Goal: Obtain resource: Download file/media

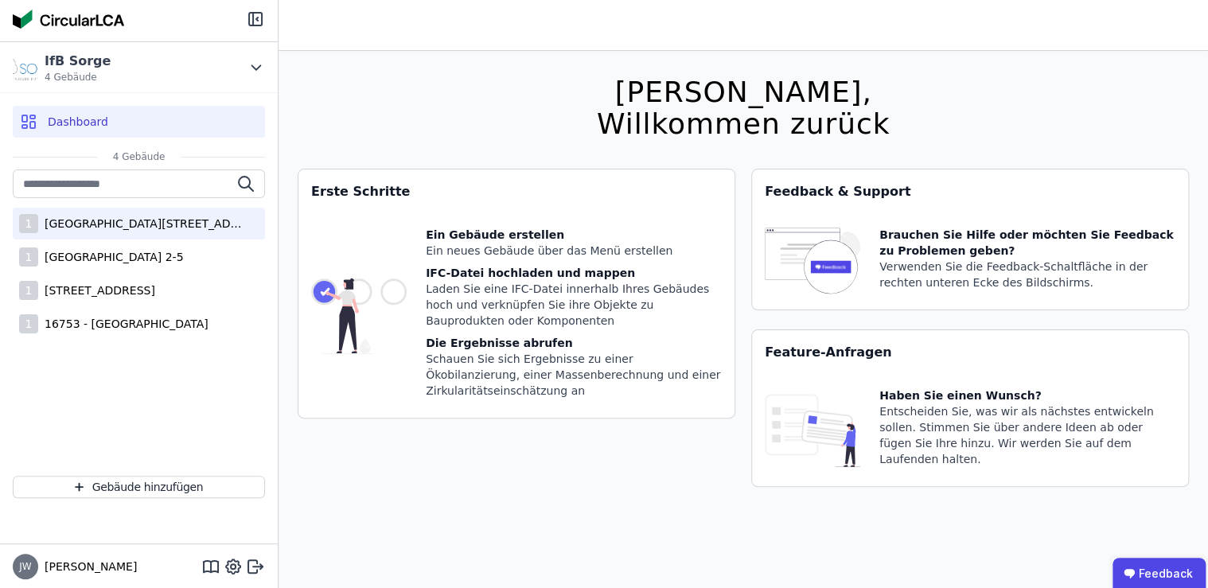
click at [119, 224] on div "[GEOGRAPHIC_DATA][STREET_ADDRESS]" at bounding box center [141, 224] width 207 height 16
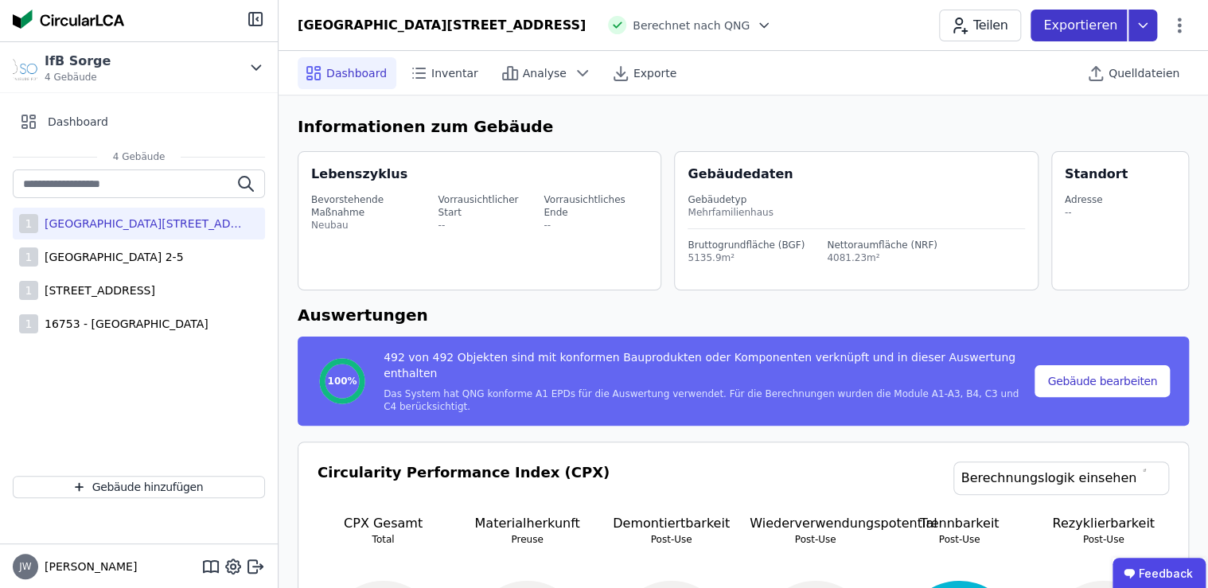
click at [1145, 29] on icon at bounding box center [1143, 26] width 29 height 32
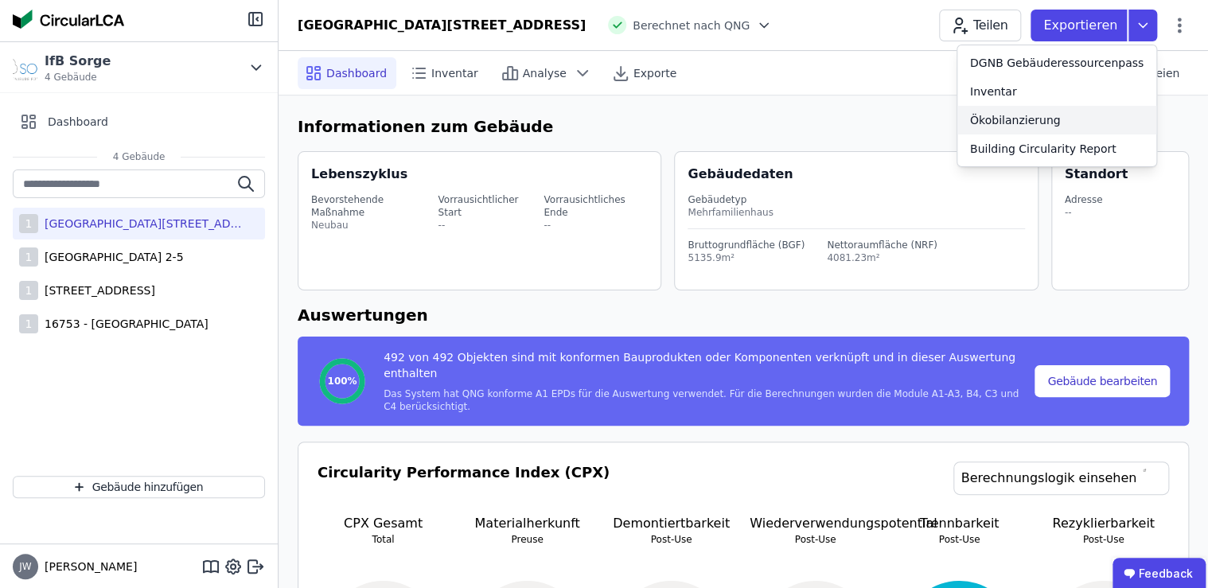
click at [1055, 116] on div "Ökobilanzierung" at bounding box center [1015, 120] width 91 height 16
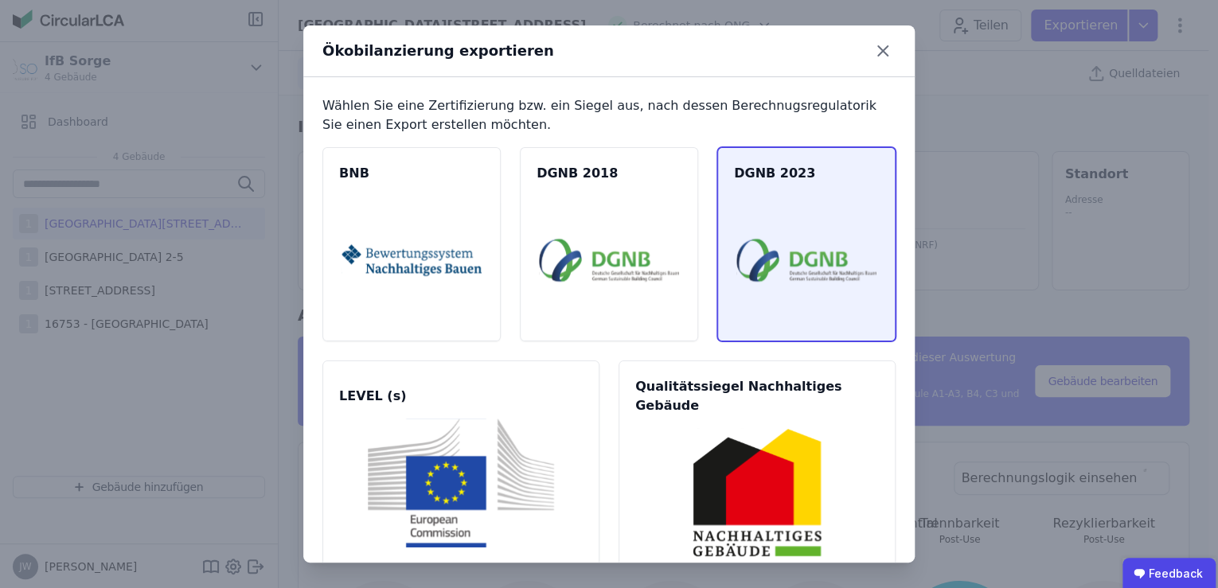
click at [758, 250] on img at bounding box center [806, 260] width 140 height 129
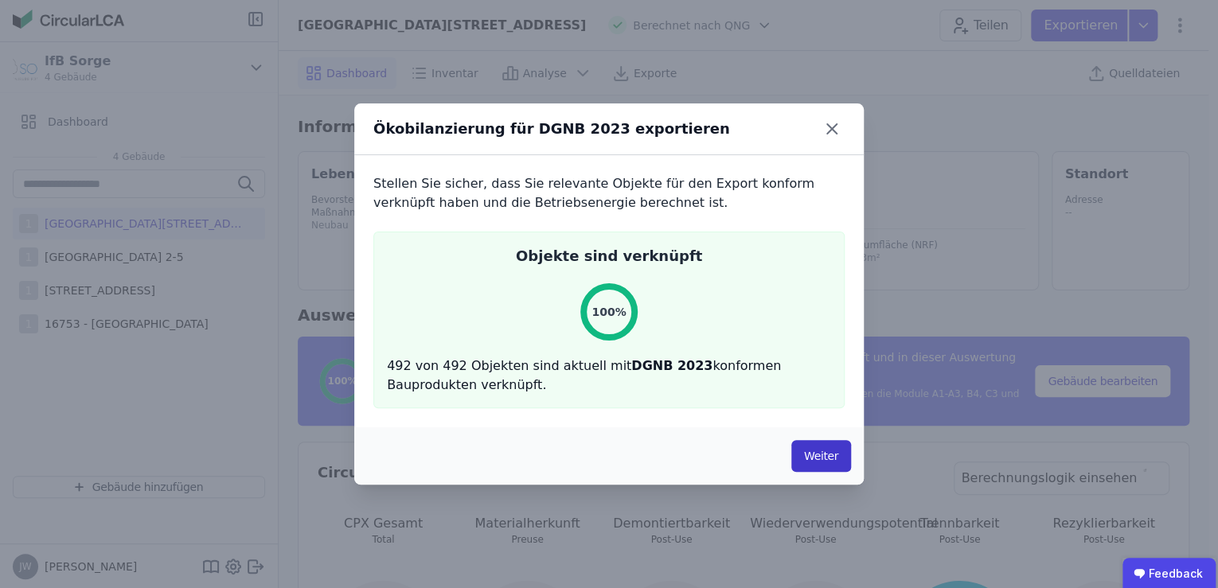
click at [802, 458] on button "Weiter" at bounding box center [821, 456] width 60 height 32
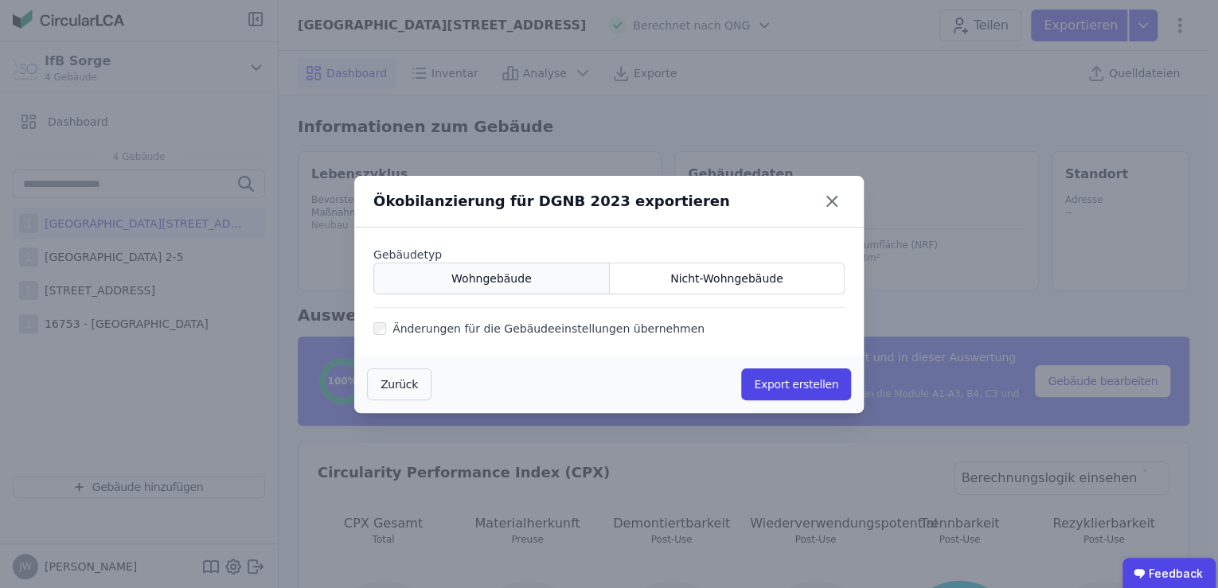
click at [500, 283] on span "Wohngebäude" at bounding box center [491, 279] width 80 height 16
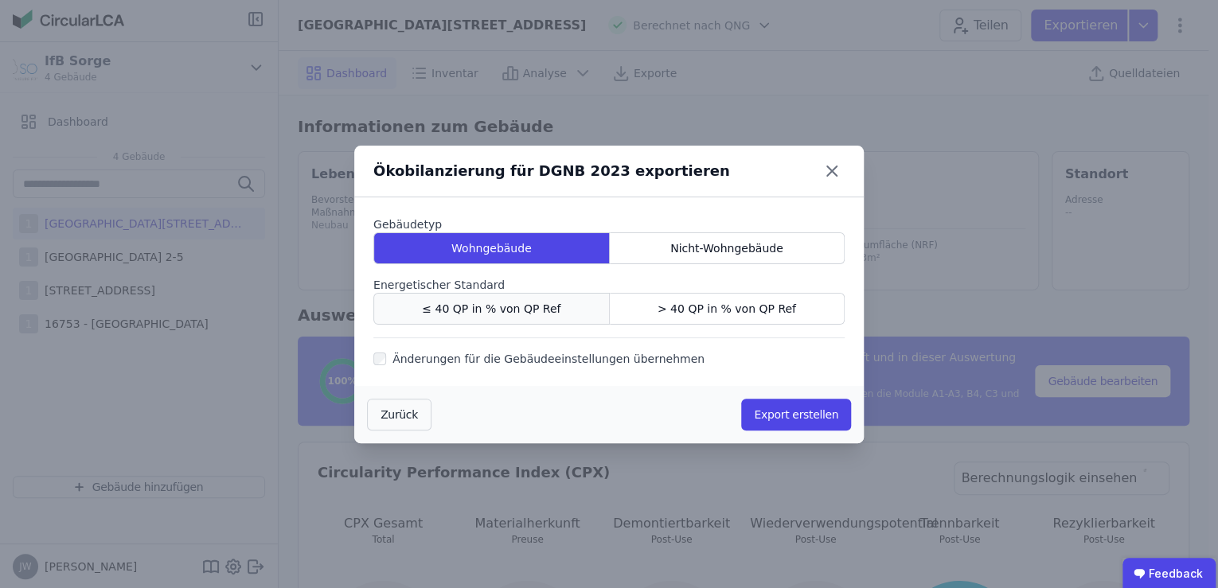
click at [483, 306] on span "≤ 40 QP in % von QP Ref" at bounding box center [491, 309] width 138 height 16
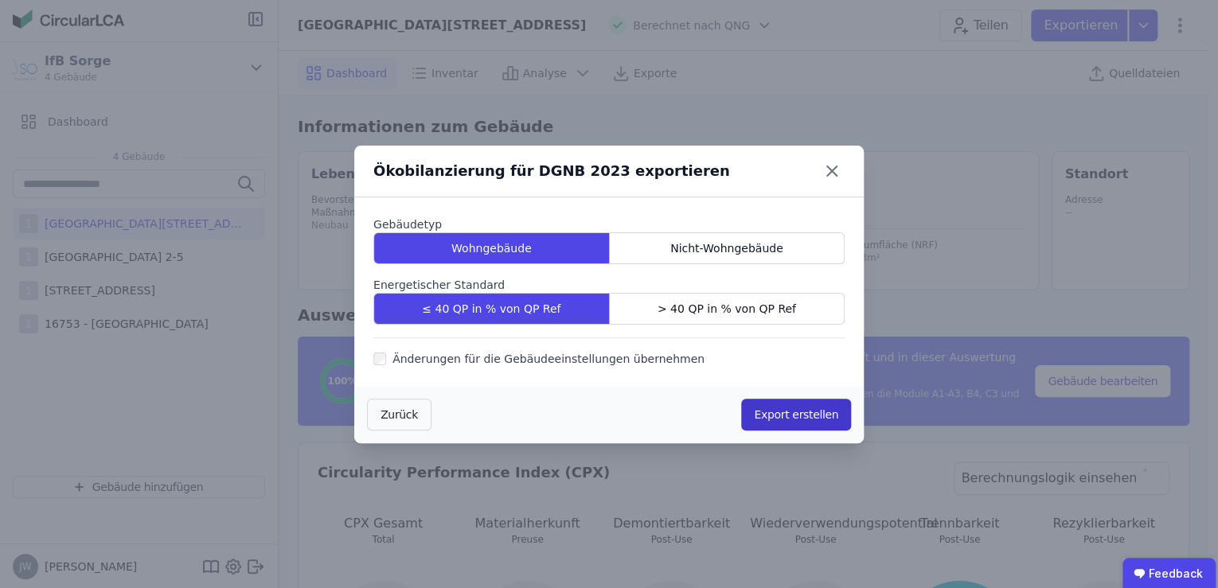
click at [782, 411] on button "Export erstellen" at bounding box center [796, 415] width 110 height 32
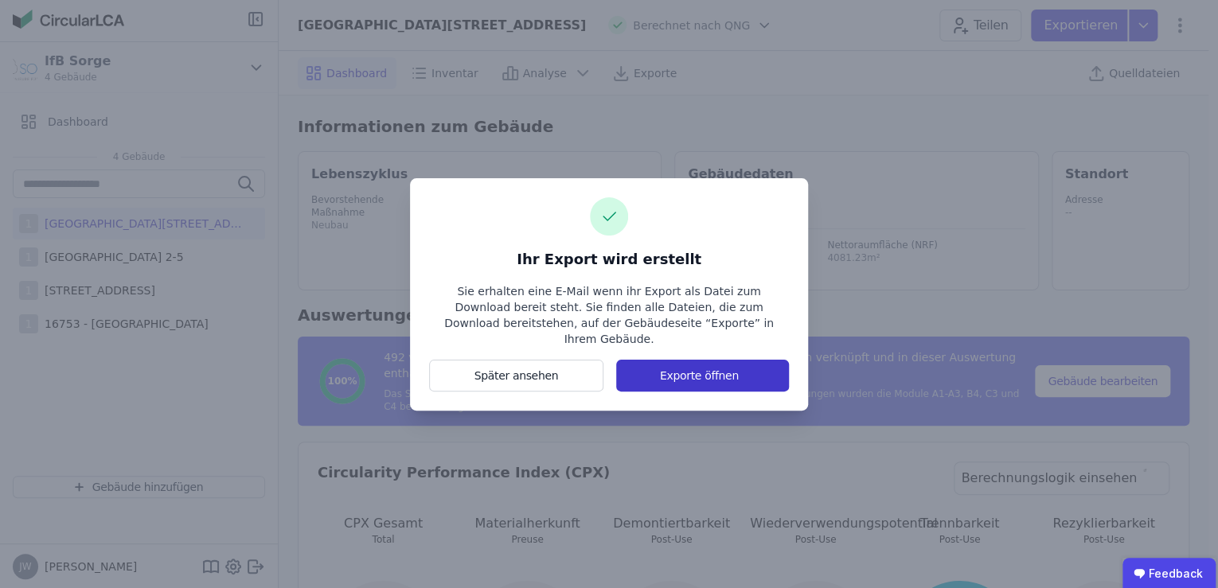
click at [652, 365] on button "Exporte öffnen" at bounding box center [702, 376] width 173 height 32
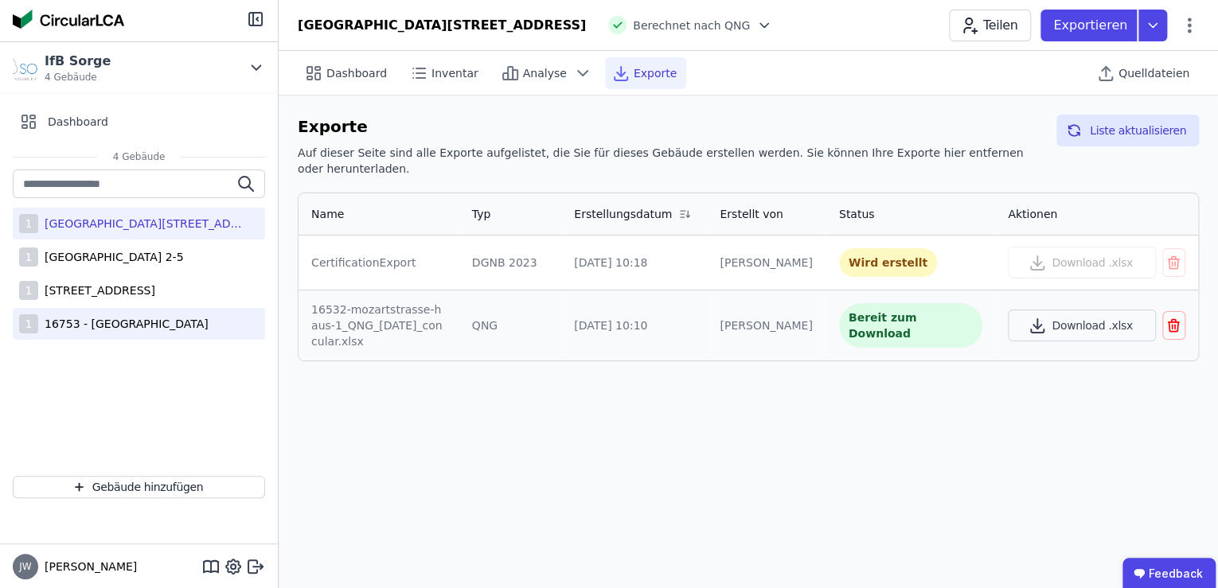
click at [92, 325] on div "16753 - [GEOGRAPHIC_DATA]" at bounding box center [123, 324] width 170 height 16
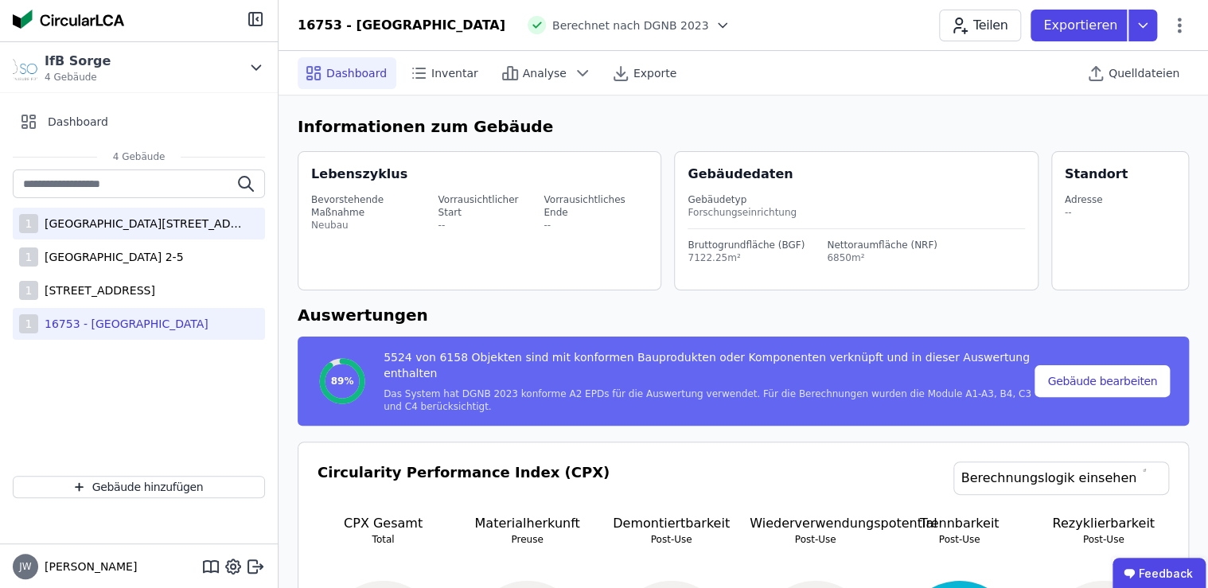
click at [146, 229] on div "[GEOGRAPHIC_DATA][STREET_ADDRESS]" at bounding box center [141, 224] width 207 height 16
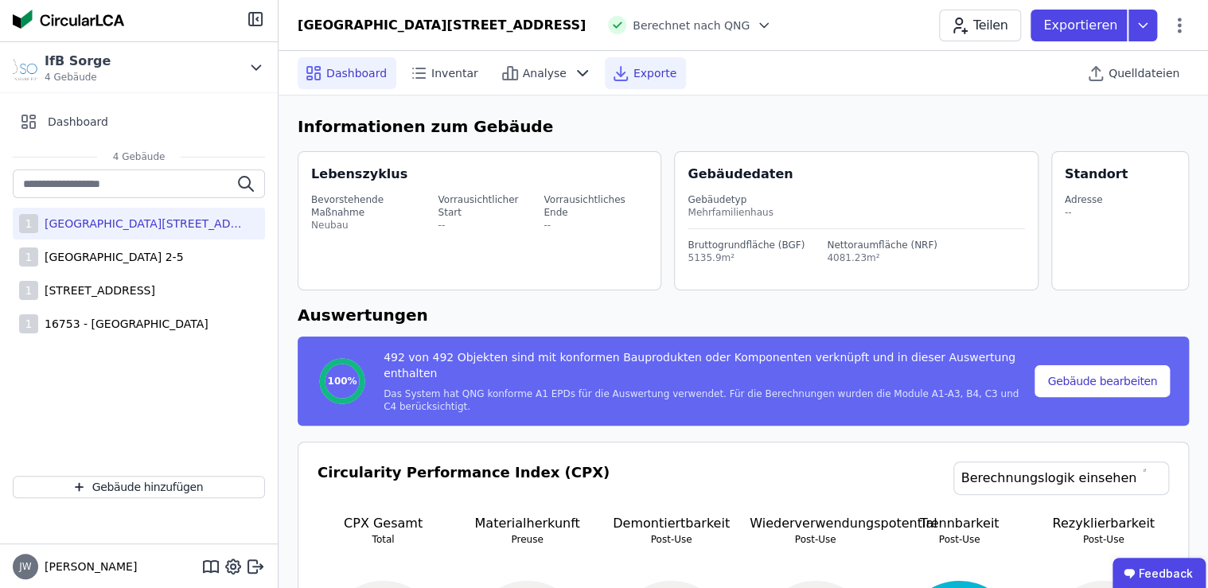
click at [634, 68] on span "Exporte" at bounding box center [655, 73] width 43 height 16
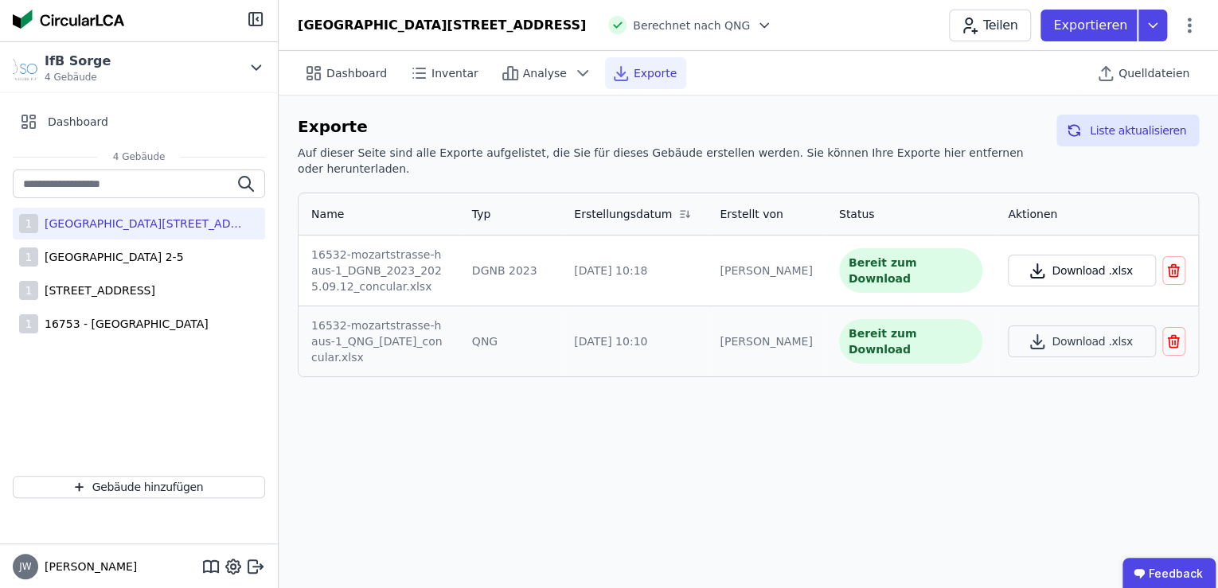
click at [1082, 255] on button "Download .xlsx" at bounding box center [1082, 271] width 148 height 32
click at [930, 446] on div "Dashboard Inventar Analyse Exporte Quelldateien Exporte Auf dieser Seite sind a…" at bounding box center [748, 319] width 939 height 537
drag, startPoint x: 923, startPoint y: 111, endPoint x: 938, endPoint y: 98, distance: 19.2
click at [923, 110] on div "Exporte Auf dieser Seite sind alle Exporte aufgelistet, die Sie für dieses Gebä…" at bounding box center [748, 246] width 939 height 301
click at [155, 293] on div "[STREET_ADDRESS]" at bounding box center [96, 291] width 117 height 16
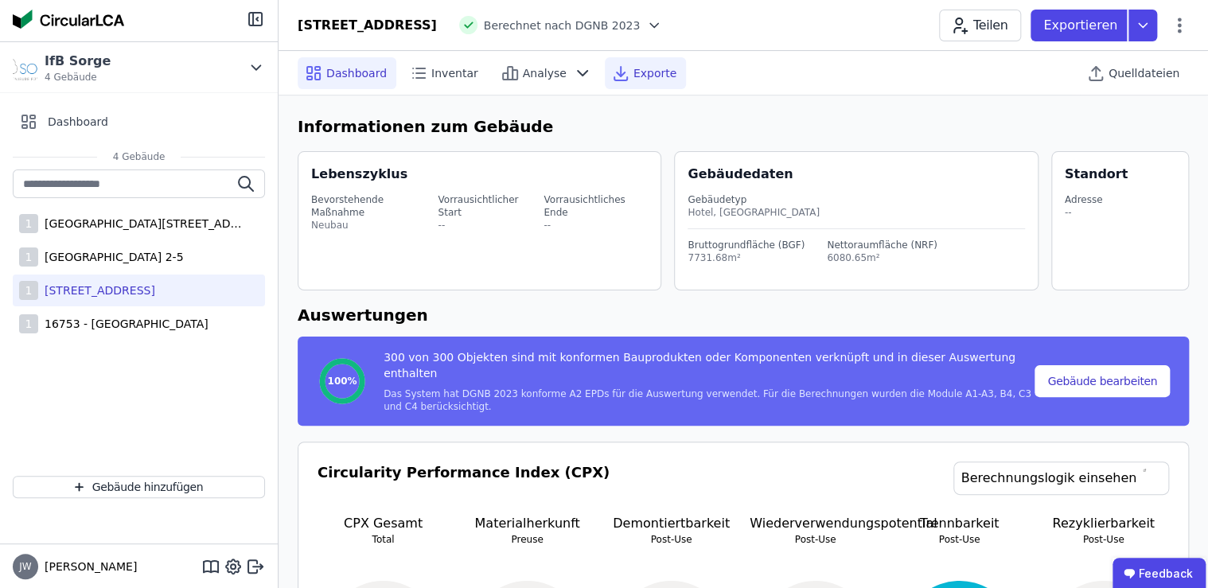
click at [634, 67] on span "Exporte" at bounding box center [655, 73] width 43 height 16
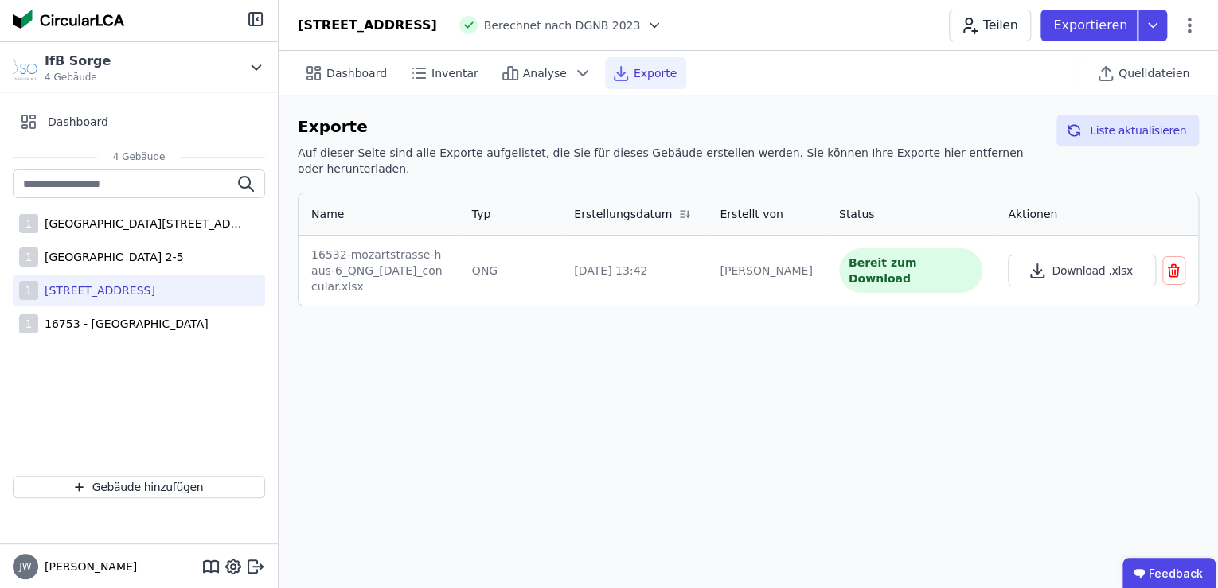
click at [1169, 261] on icon "button" at bounding box center [1173, 270] width 16 height 19
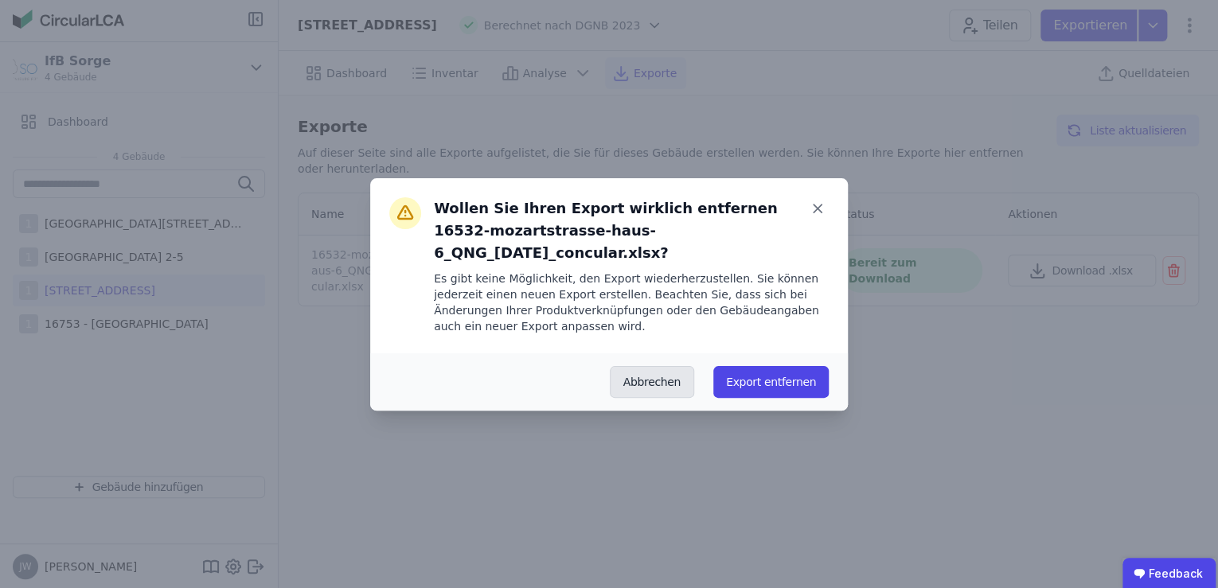
click at [663, 366] on button "Abbrechen" at bounding box center [652, 382] width 84 height 32
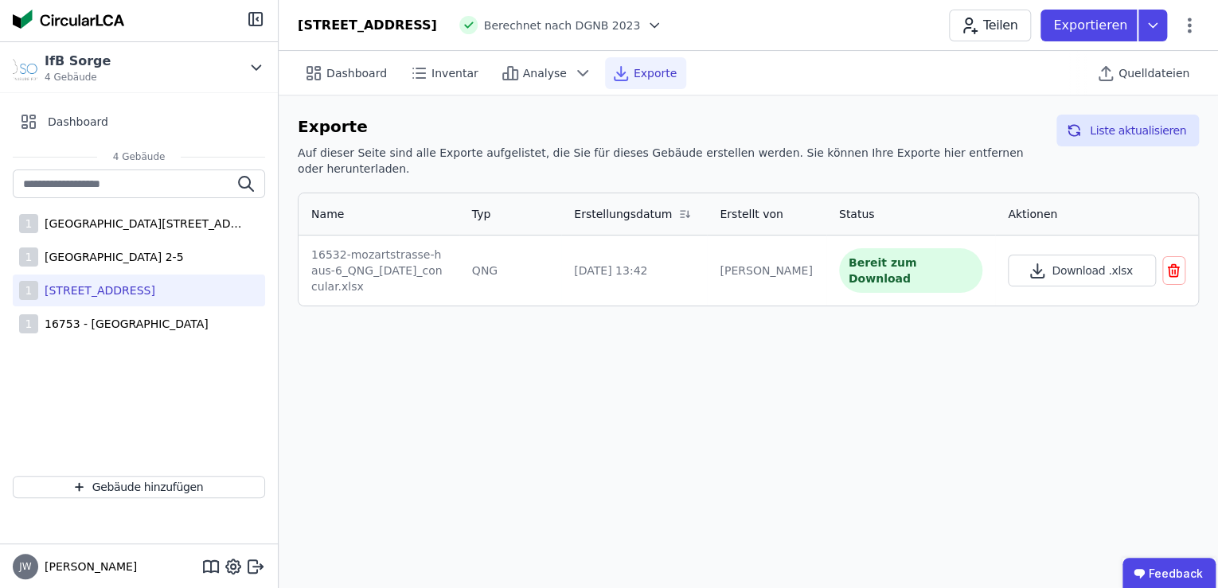
click at [747, 334] on div "Dashboard Inventar Analyse Exporte Quelldateien Exporte Auf dieser Seite sind a…" at bounding box center [748, 319] width 939 height 537
drag, startPoint x: 747, startPoint y: 334, endPoint x: 895, endPoint y: 344, distance: 147.6
click at [895, 344] on div "Dashboard Inventar Analyse Exporte Quelldateien Exporte Auf dieser Seite sind a…" at bounding box center [748, 319] width 939 height 537
click at [1122, 25] on p "Exportieren" at bounding box center [1091, 25] width 77 height 19
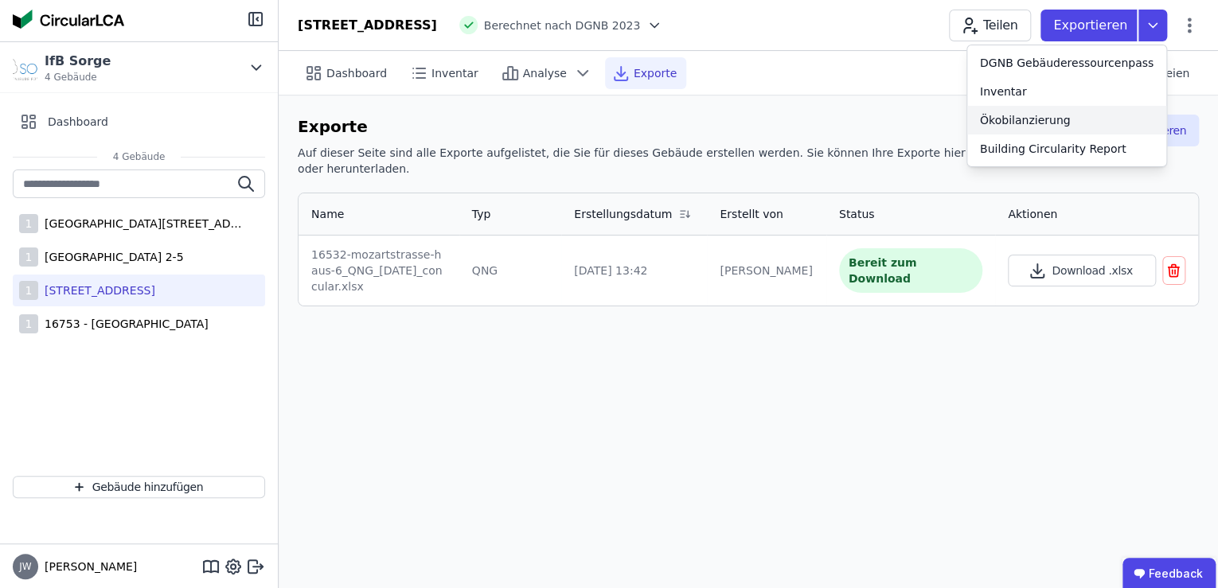
click at [1028, 123] on div "Ökobilanzierung" at bounding box center [1025, 120] width 91 height 16
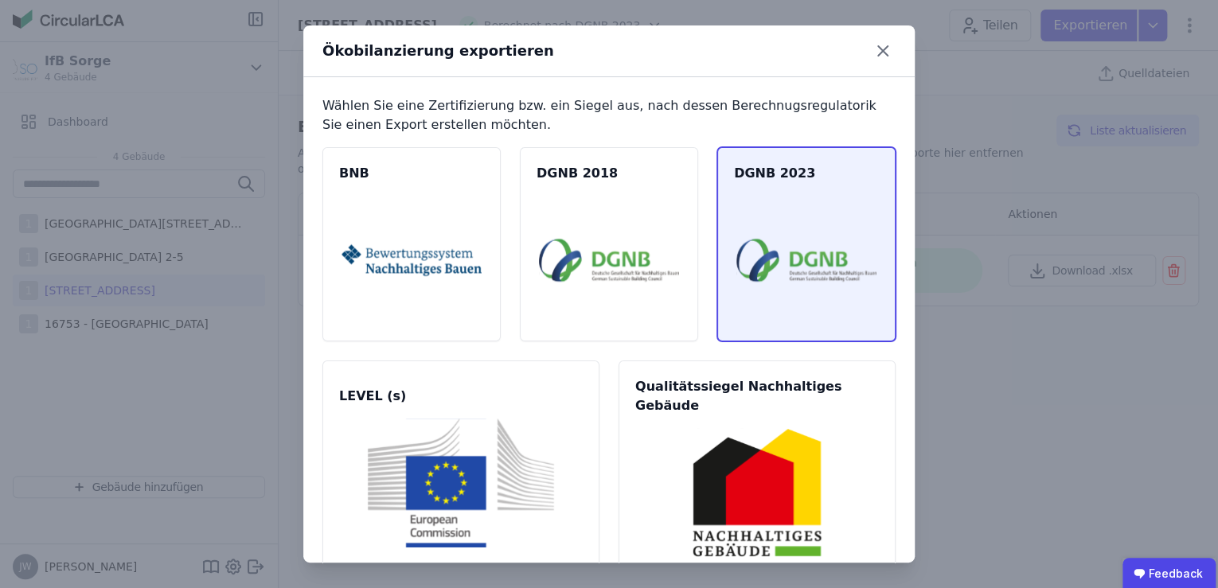
click at [774, 236] on img at bounding box center [806, 260] width 140 height 129
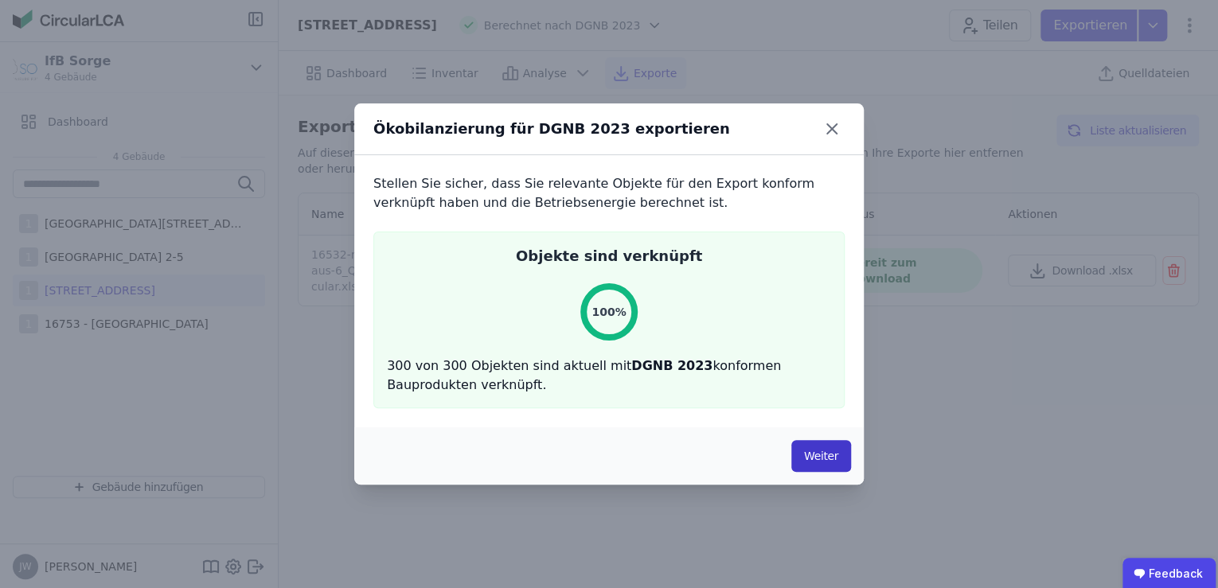
click at [820, 451] on button "Weiter" at bounding box center [821, 456] width 60 height 32
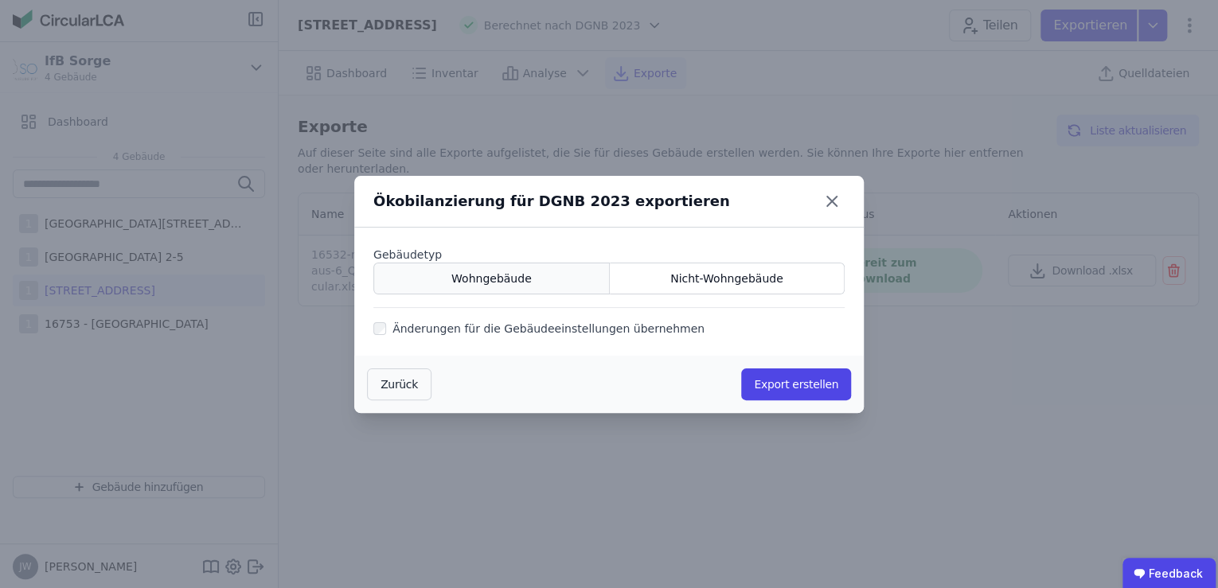
click at [488, 275] on span "Wohngebäude" at bounding box center [491, 279] width 80 height 16
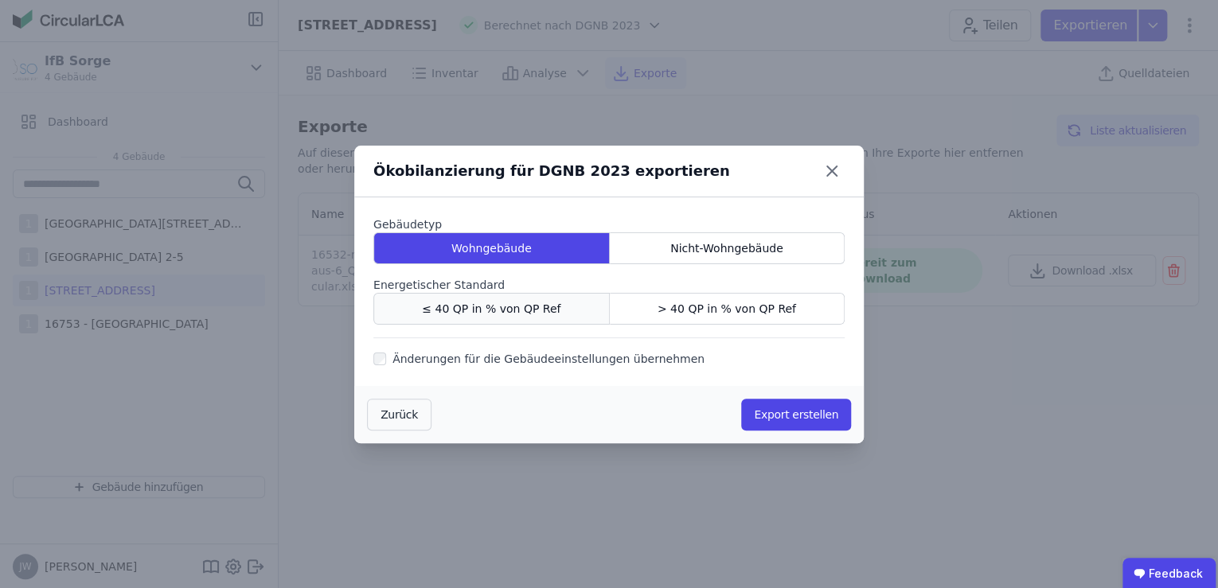
click at [484, 307] on span "≤ 40 QP in % von QP Ref" at bounding box center [491, 309] width 138 height 16
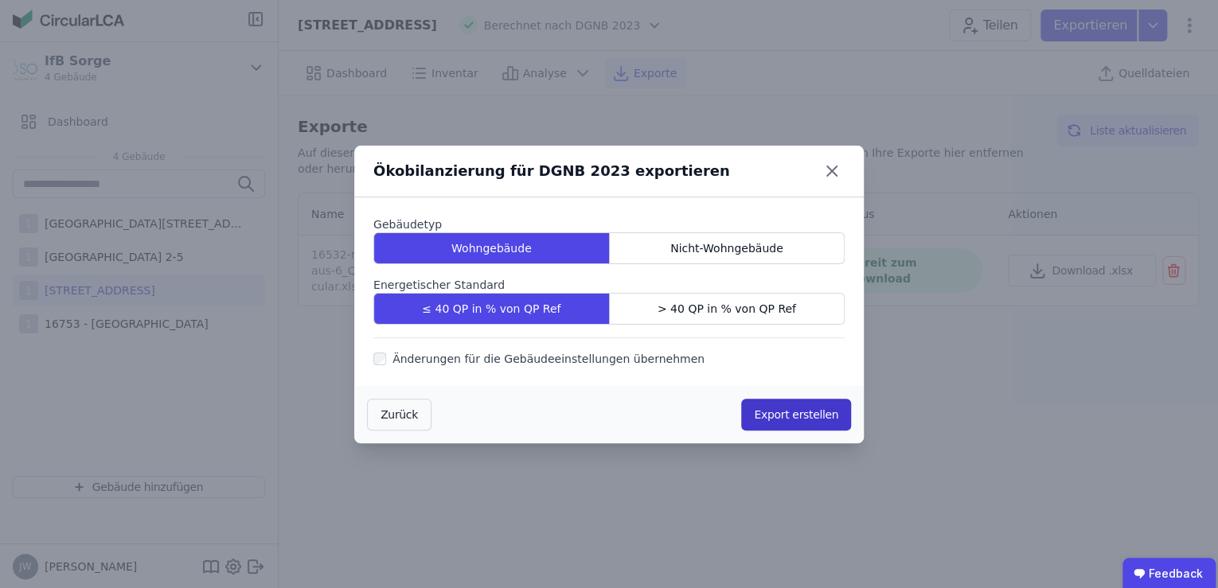
click at [764, 410] on button "Export erstellen" at bounding box center [796, 415] width 110 height 32
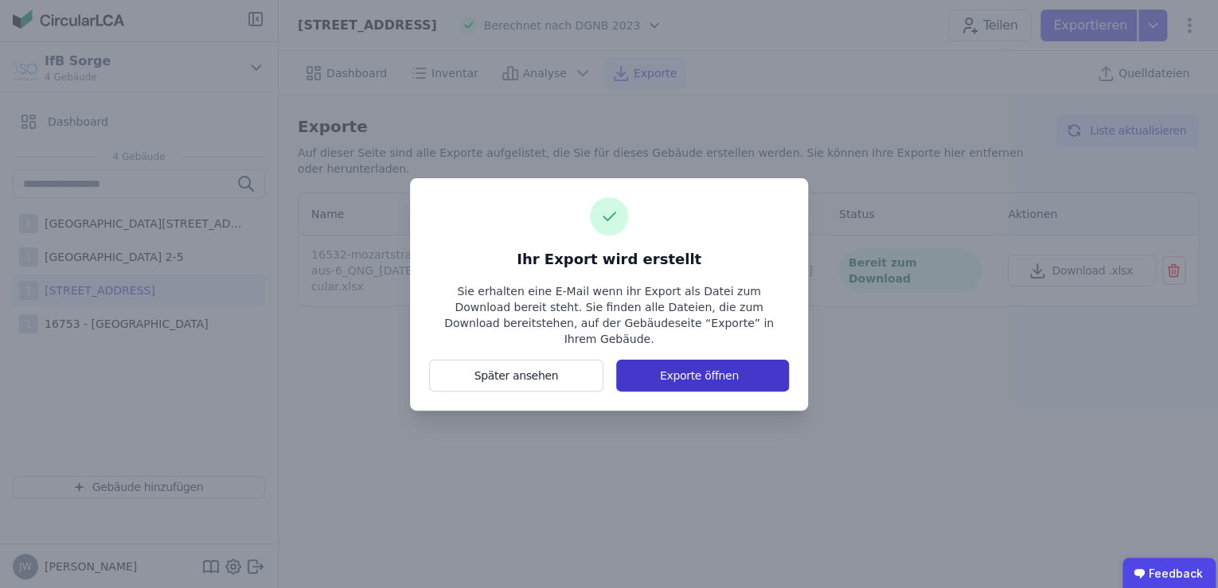
click at [718, 360] on button "Exporte öffnen" at bounding box center [702, 376] width 173 height 32
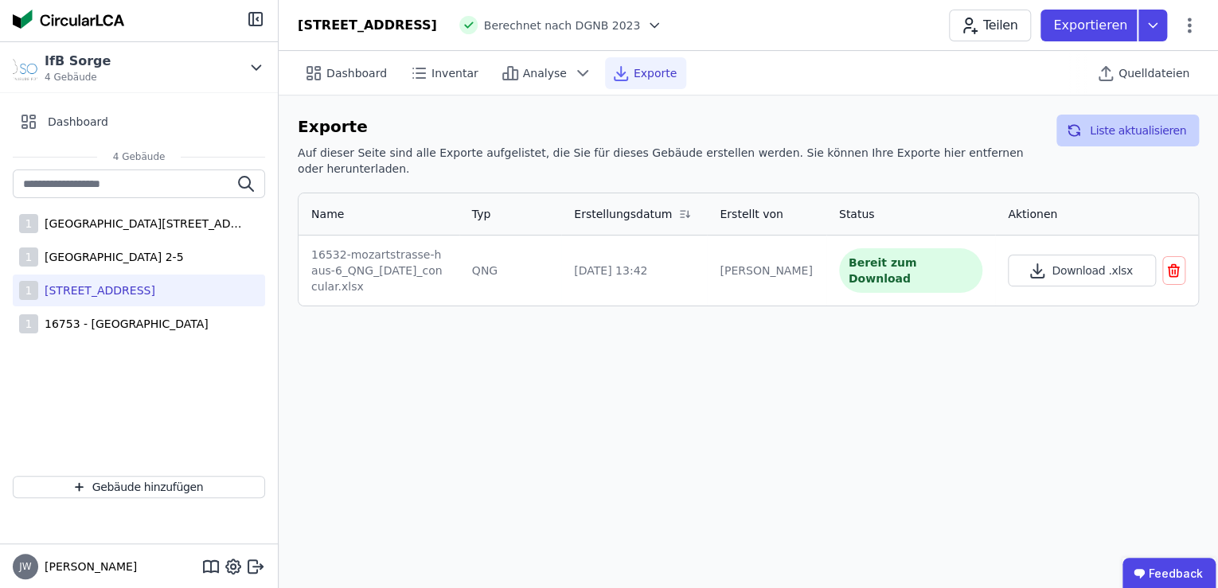
click at [1115, 121] on button "Liste aktualisieren" at bounding box center [1127, 131] width 142 height 32
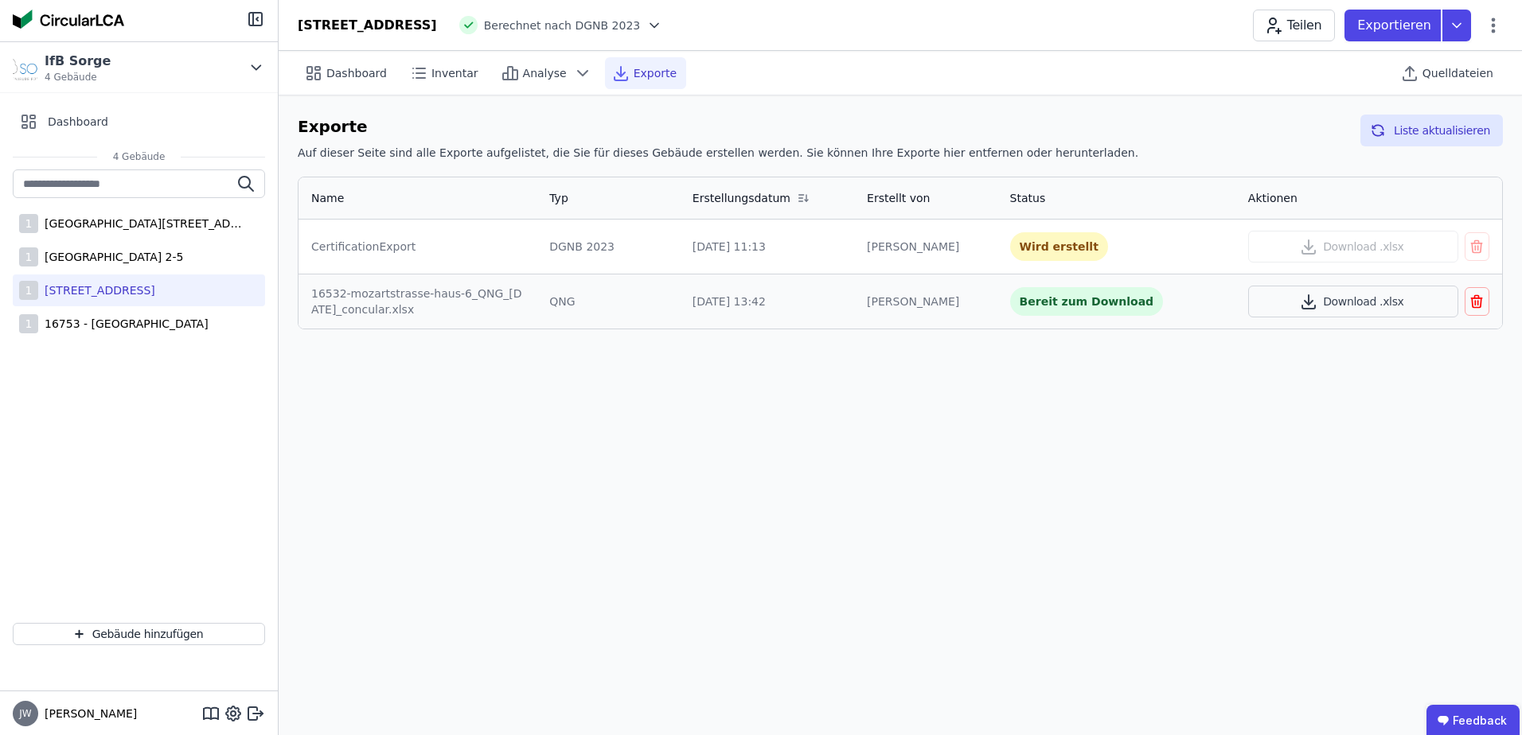
click at [706, 508] on div "Dashboard Inventar Analyse Exporte Quelldateien Exporte Auf dieser Seite sind a…" at bounding box center [900, 393] width 1243 height 685
click at [1217, 137] on button "Liste aktualisieren" at bounding box center [1431, 131] width 142 height 32
click at [1217, 252] on button "Download .xlsx" at bounding box center [1353, 247] width 210 height 32
click at [523, 78] on span "Analyse" at bounding box center [545, 73] width 44 height 16
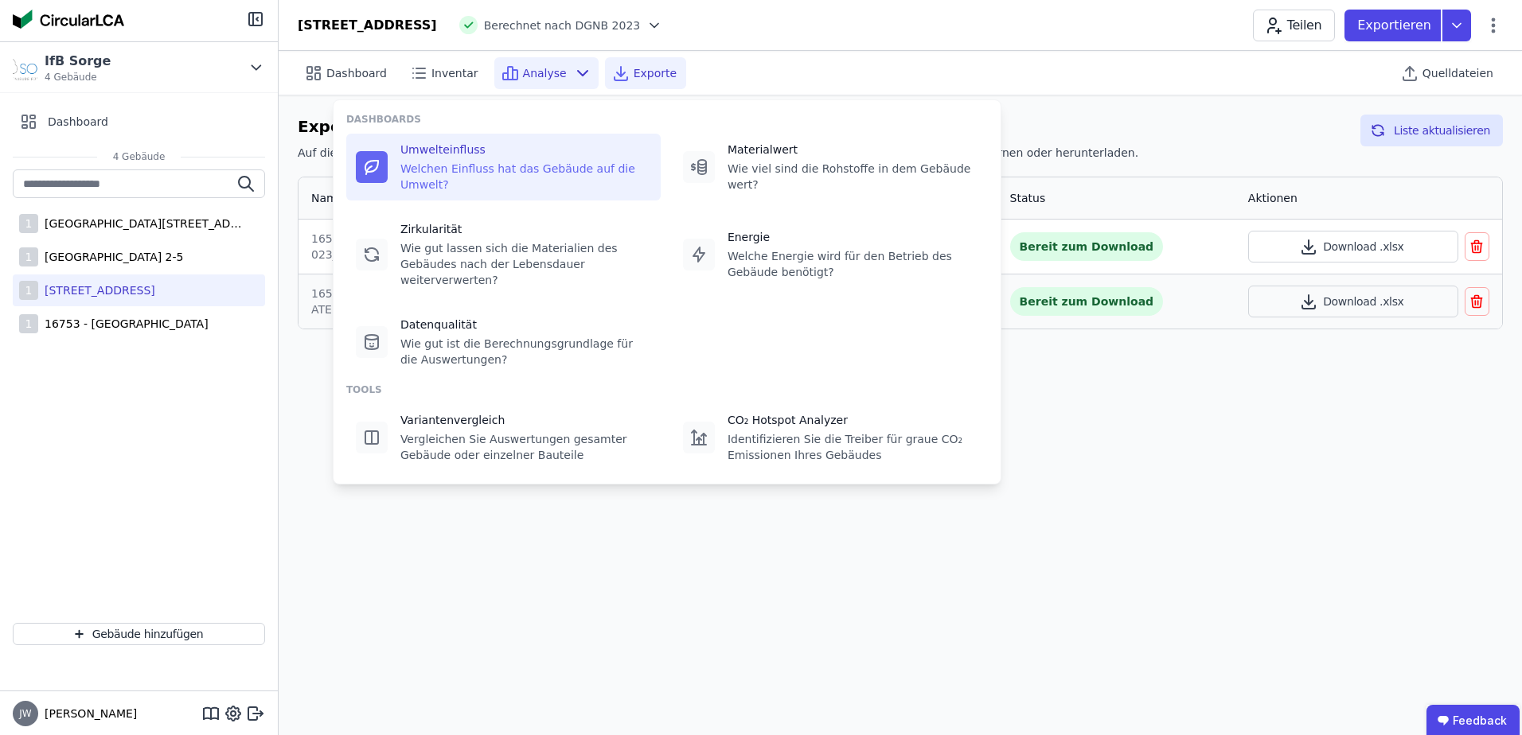
click at [391, 153] on div "Umwelteinfluss Welchen Einfluss hat das Gebäude auf die Umwelt?" at bounding box center [503, 167] width 314 height 67
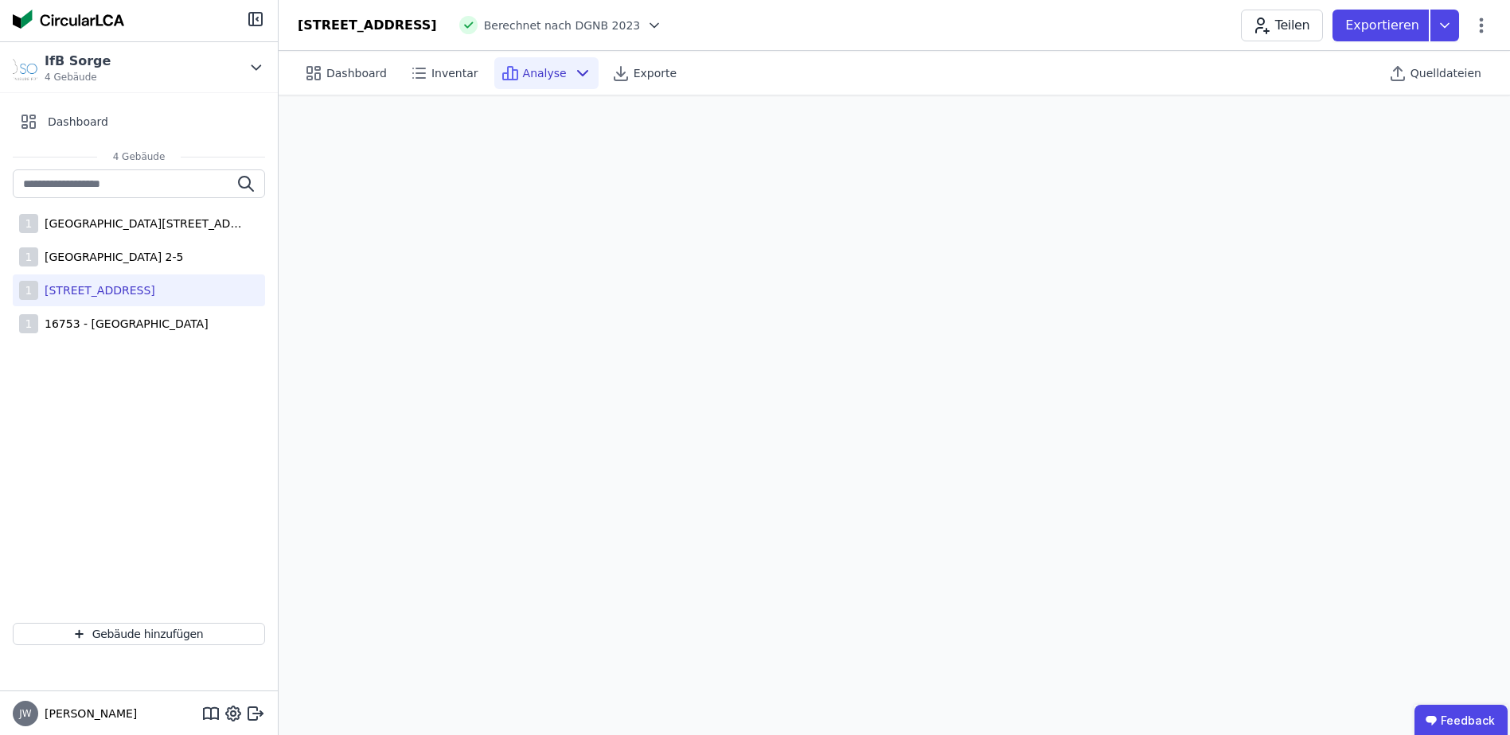
click at [530, 77] on span "Analyse" at bounding box center [545, 73] width 44 height 16
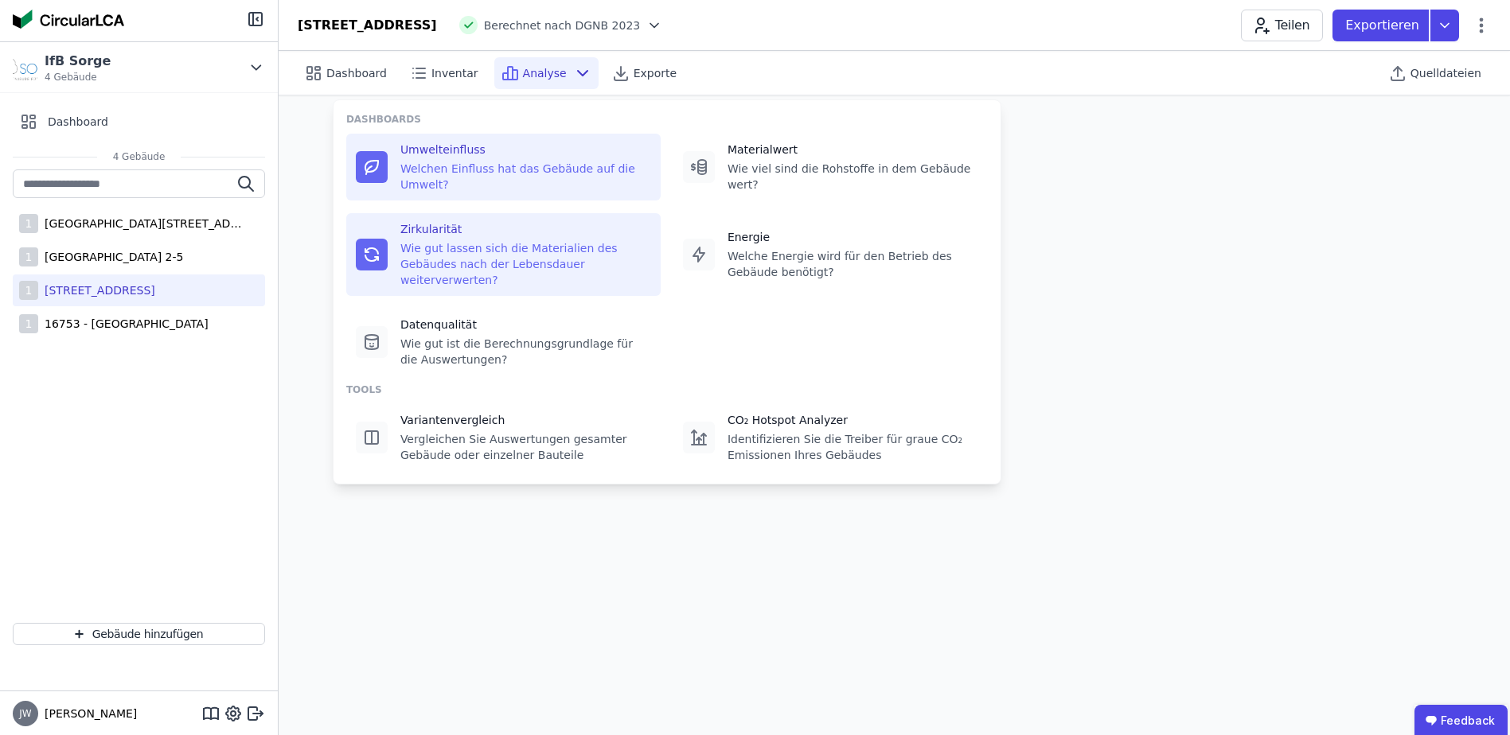
click at [376, 245] on icon at bounding box center [371, 254] width 19 height 19
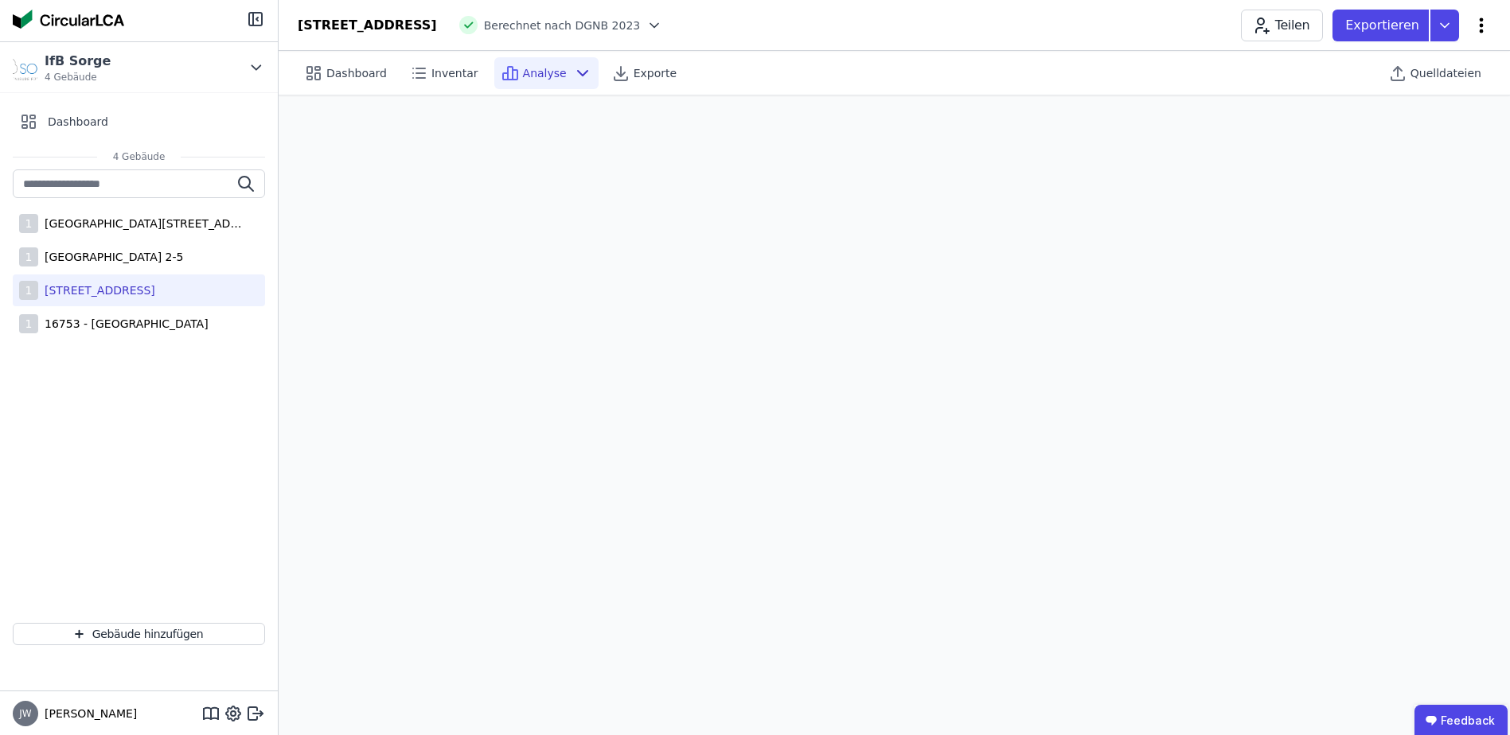
click at [1217, 28] on icon at bounding box center [1481, 25] width 19 height 19
click at [1217, 121] on span "Energie im Betrieb (B6)" at bounding box center [1413, 128] width 128 height 32
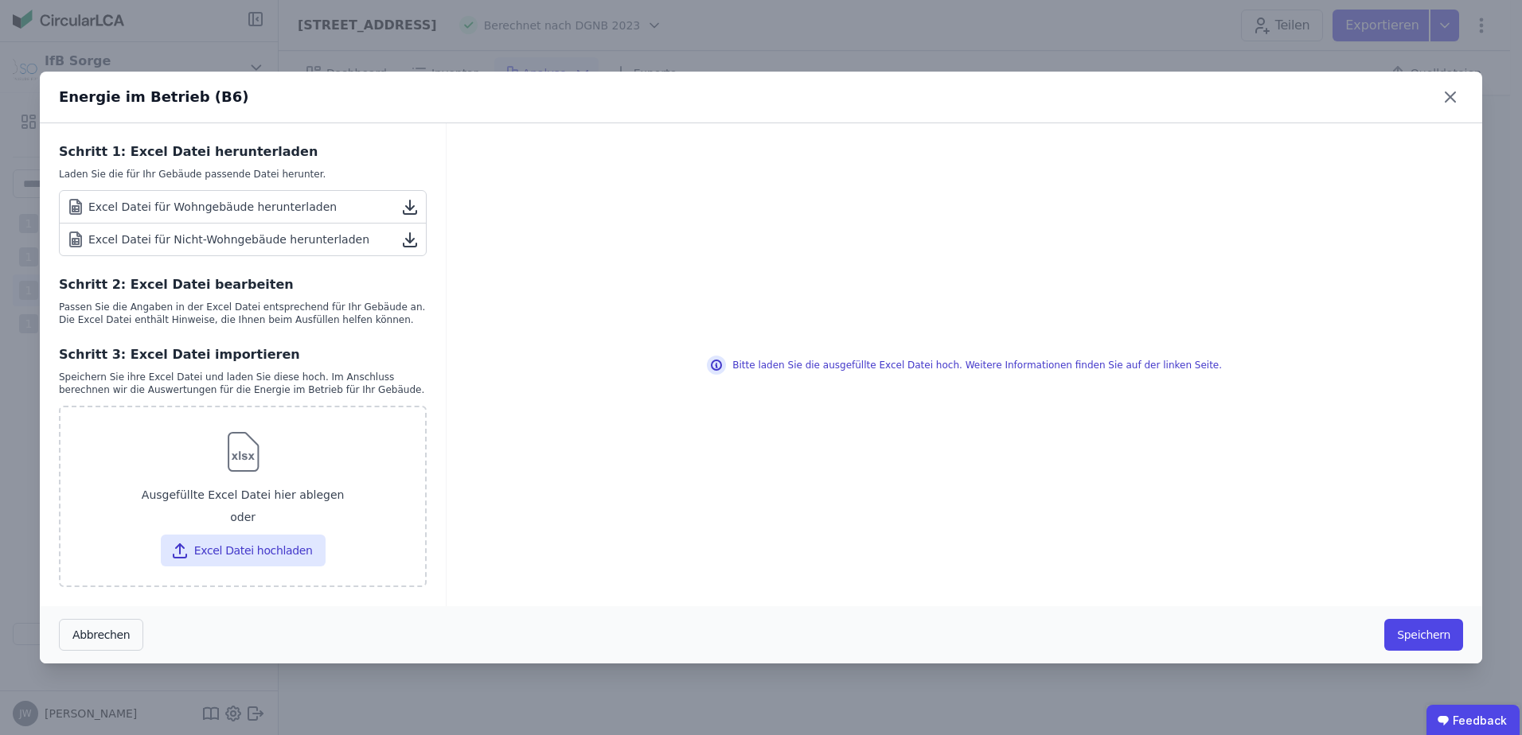
click at [409, 244] on icon at bounding box center [409, 239] width 19 height 19
click at [412, 205] on icon at bounding box center [409, 206] width 19 height 19
click at [1217, 96] on icon at bounding box center [1449, 96] width 25 height 25
